Goal: Use online tool/utility: Use online tool/utility

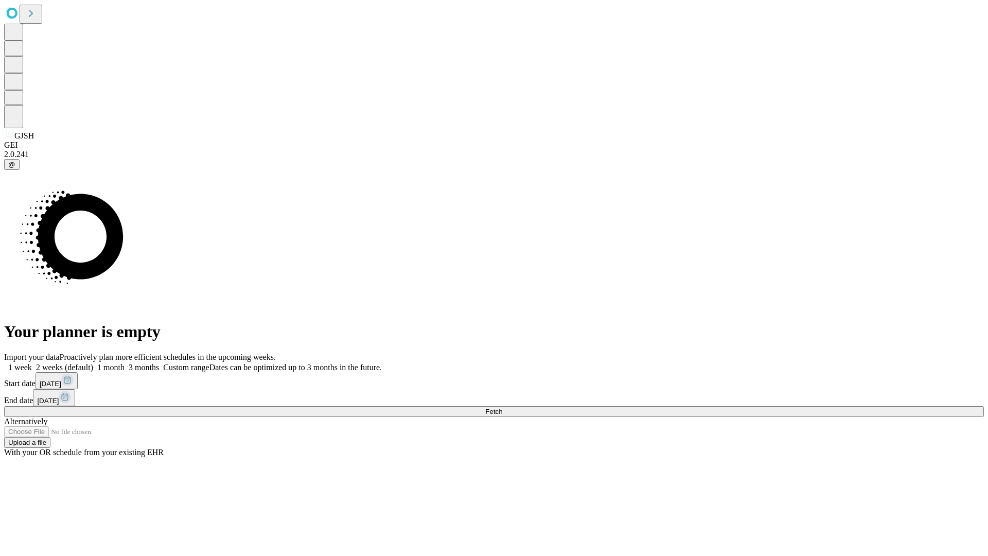
click at [502, 408] on span "Fetch" at bounding box center [493, 412] width 17 height 8
